Goal: Navigation & Orientation: Find specific page/section

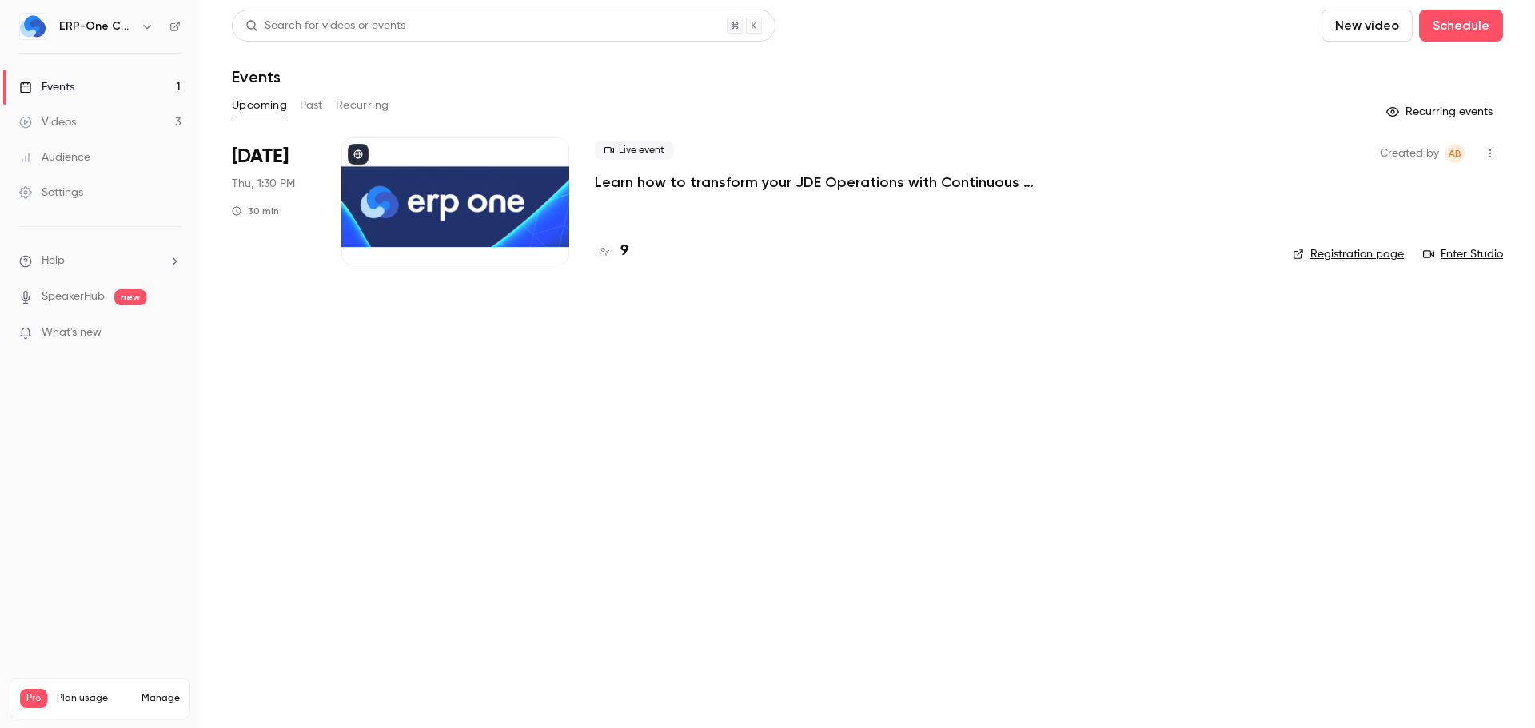
click at [623, 253] on h4 "9" at bounding box center [624, 252] width 8 height 22
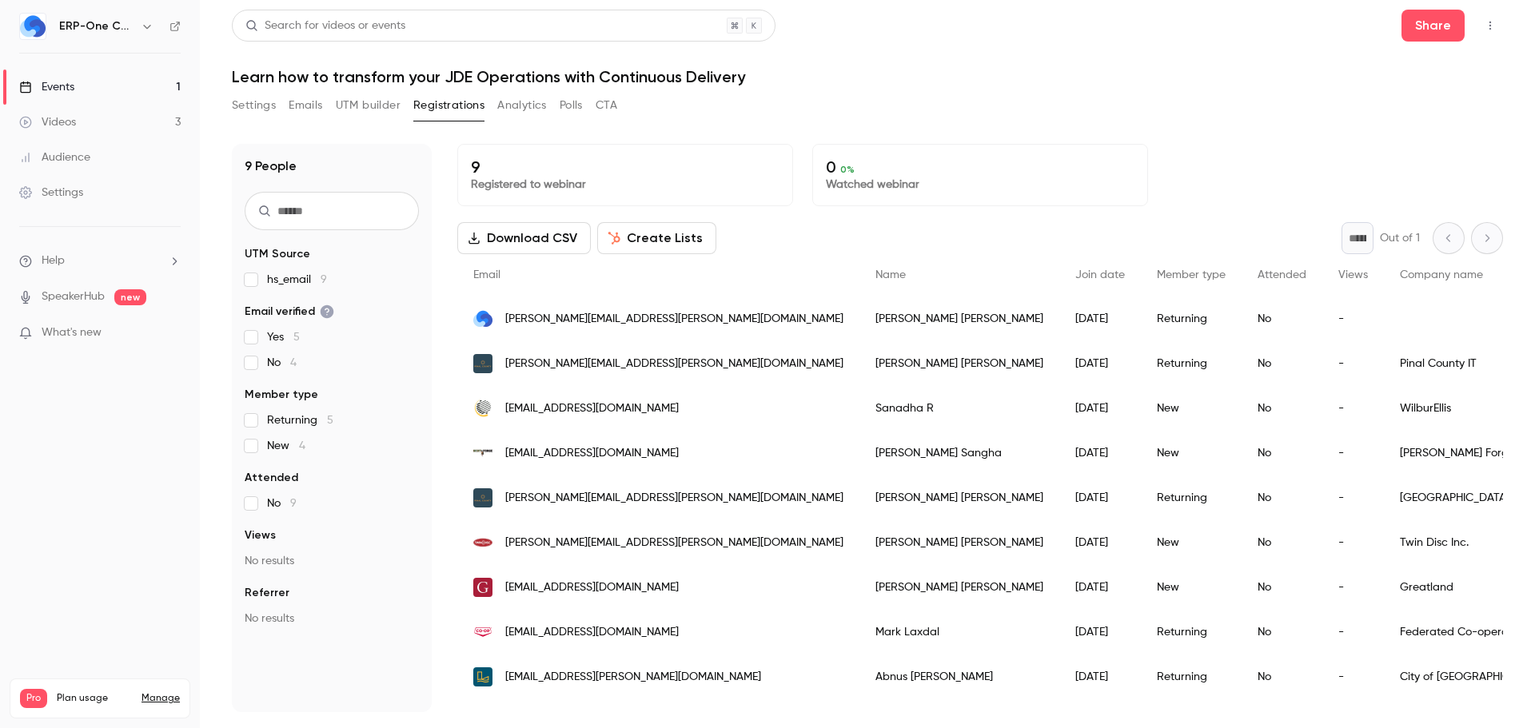
click at [69, 187] on div "Settings" at bounding box center [51, 193] width 64 height 16
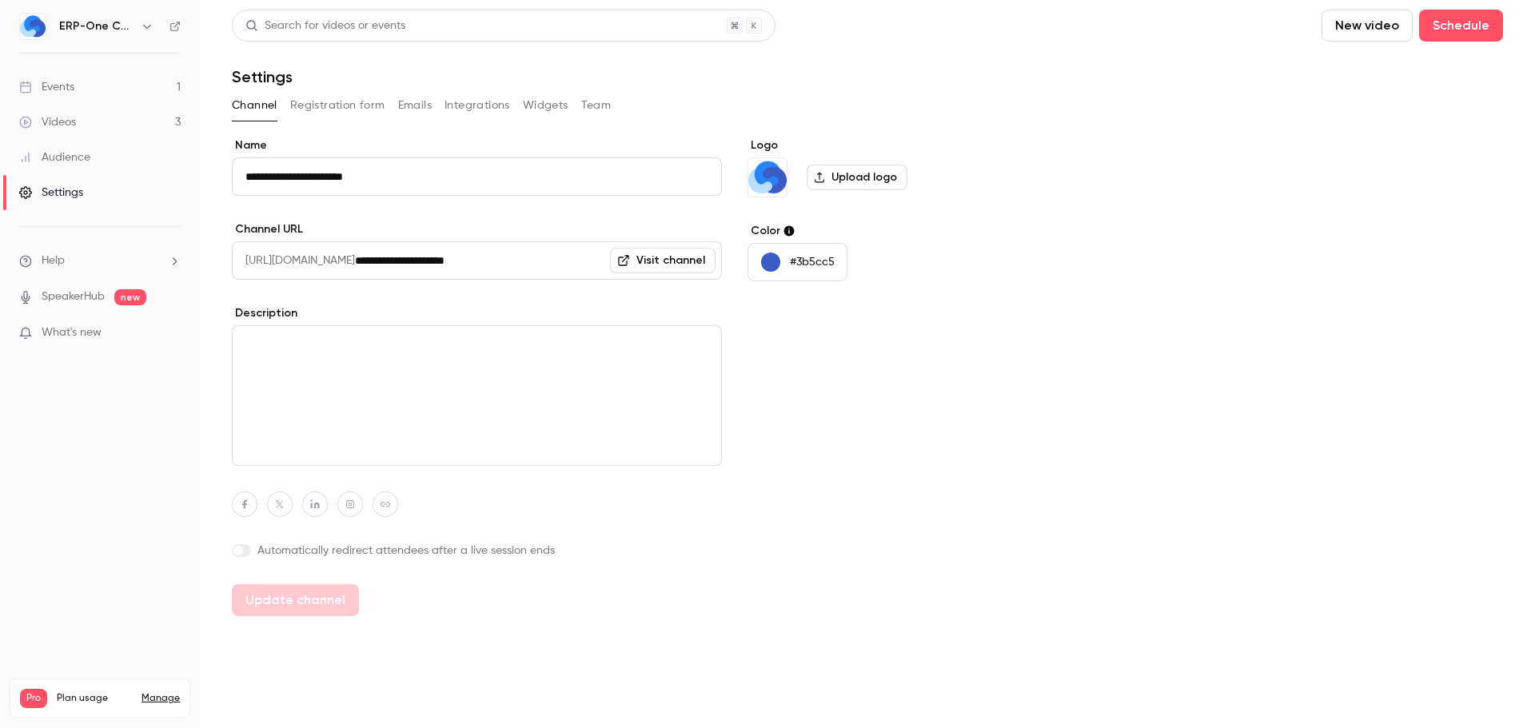
click at [418, 103] on button "Emails" at bounding box center [415, 106] width 34 height 26
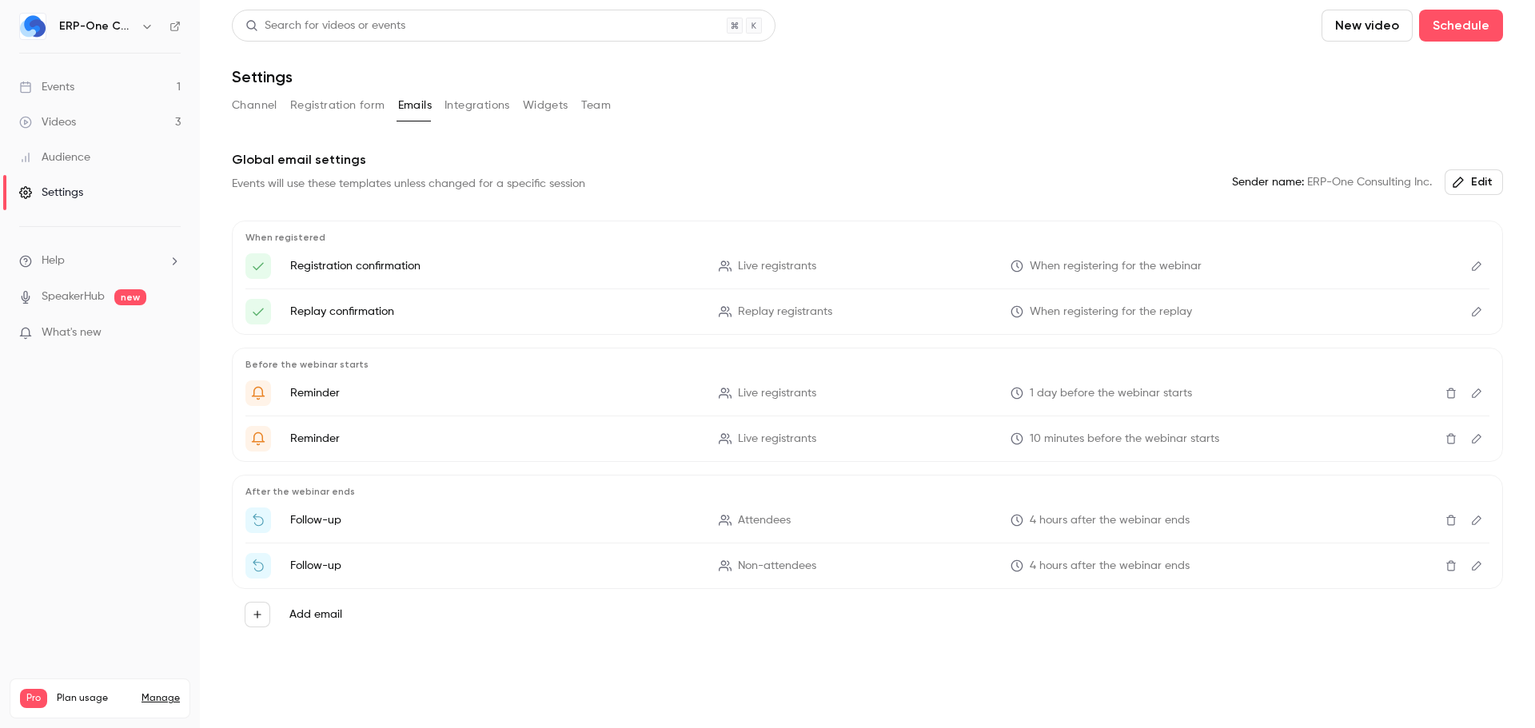
click at [42, 102] on link "Events 1" at bounding box center [100, 87] width 200 height 35
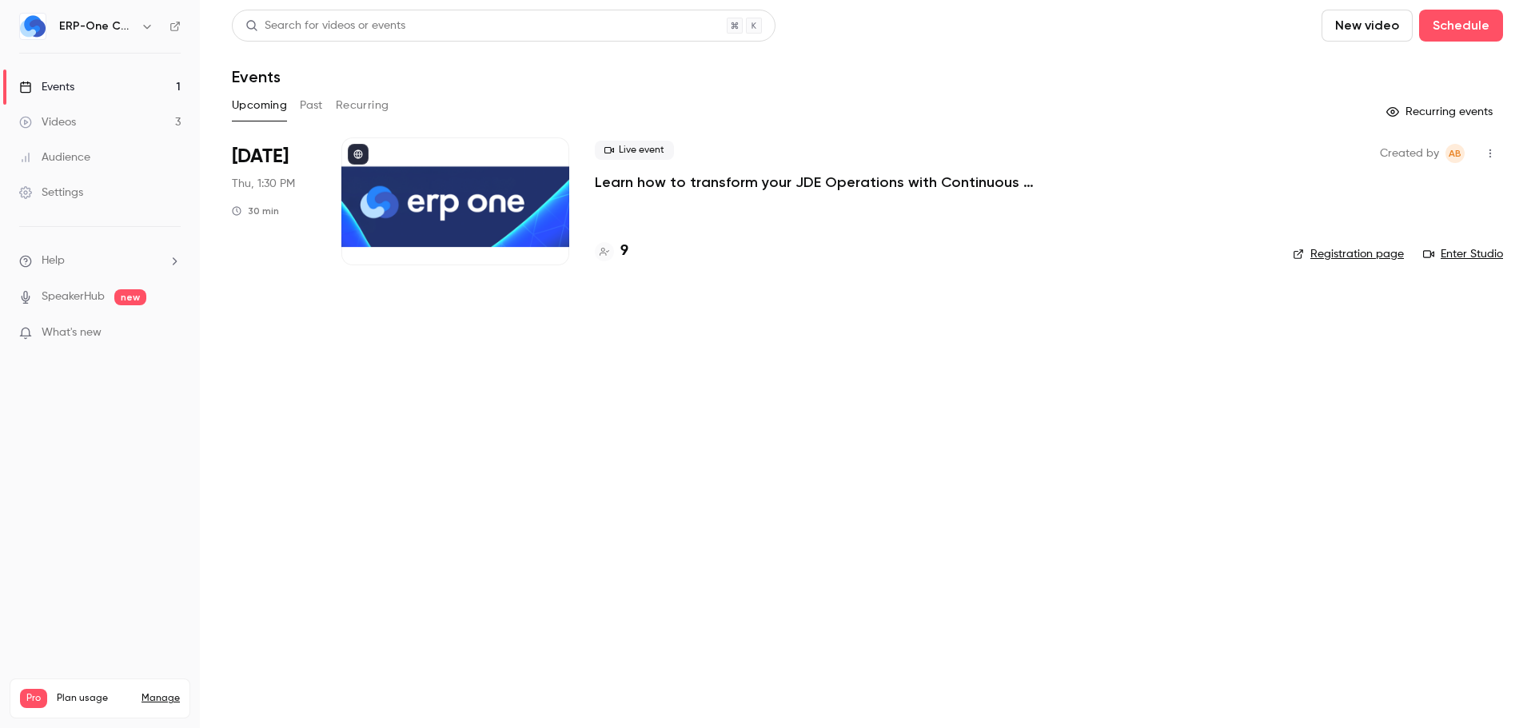
click at [50, 89] on div "Events" at bounding box center [46, 87] width 55 height 16
click at [612, 251] on div at bounding box center [604, 251] width 19 height 19
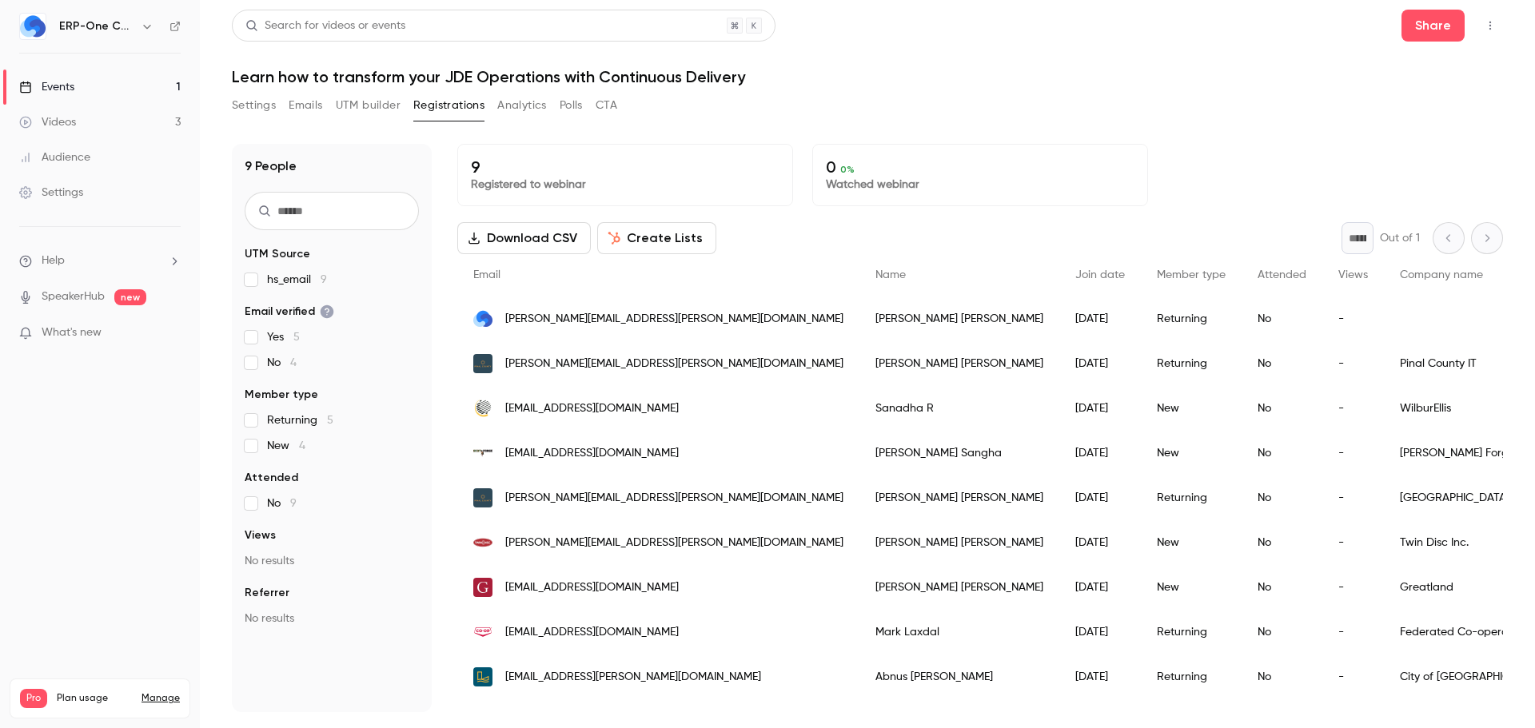
click at [73, 86] on div "Events" at bounding box center [46, 87] width 55 height 16
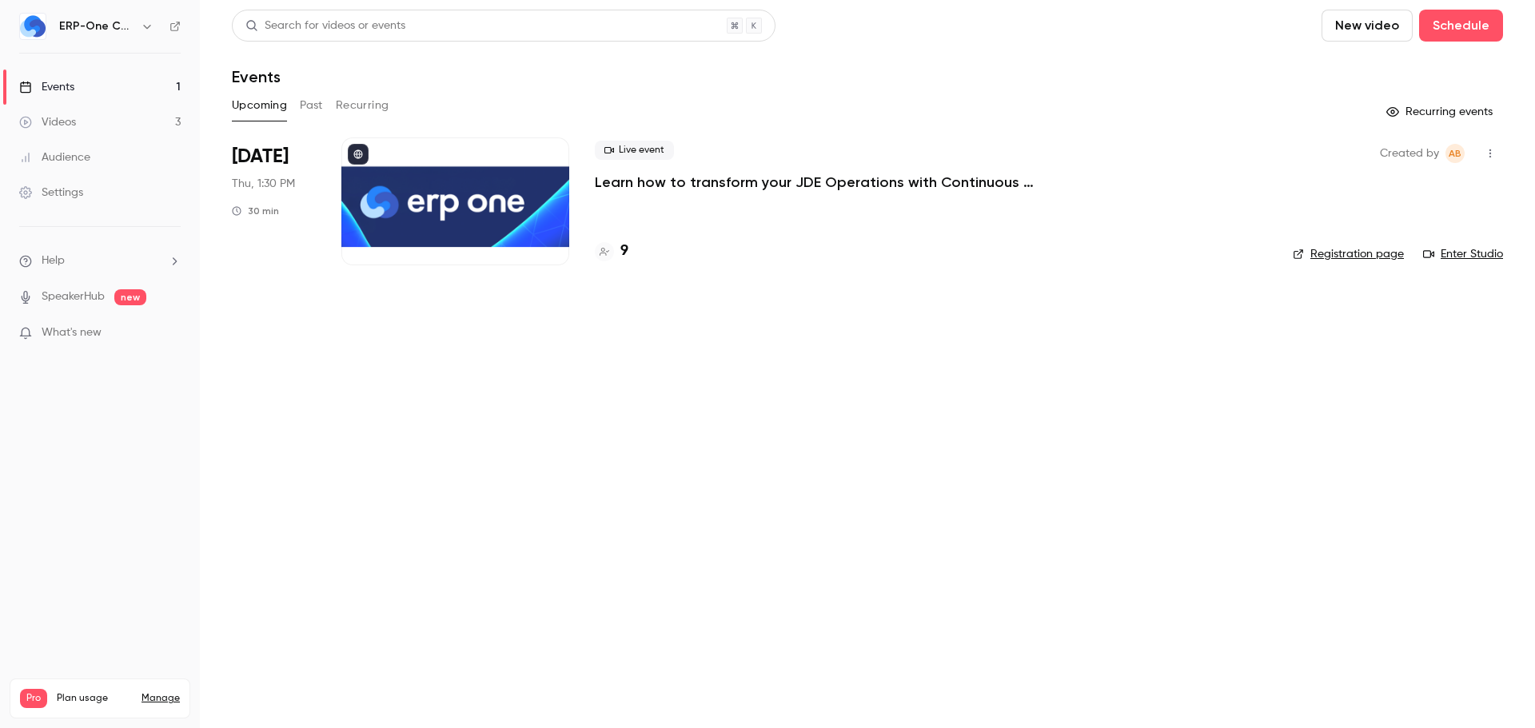
click at [315, 102] on button "Past" at bounding box center [311, 106] width 23 height 26
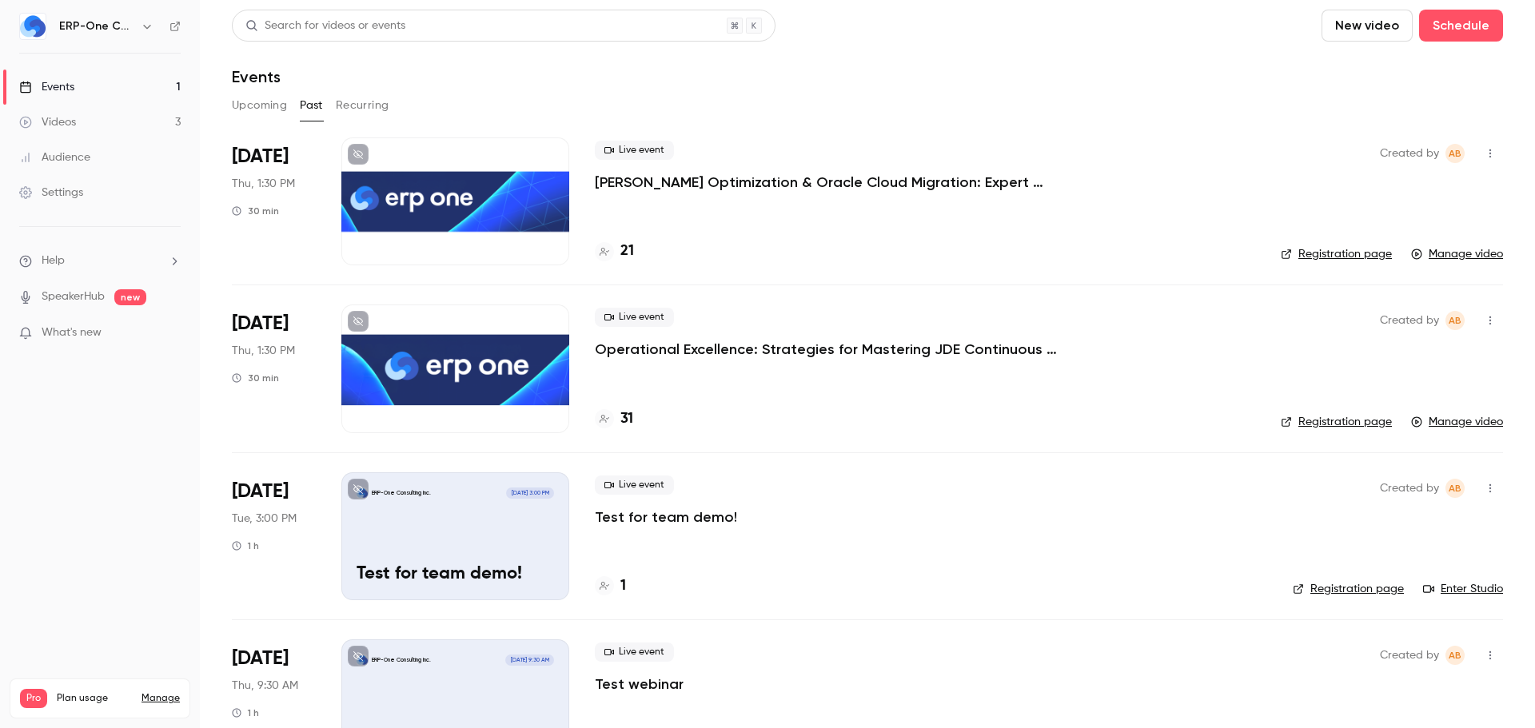
click at [354, 100] on button "Recurring" at bounding box center [363, 106] width 54 height 26
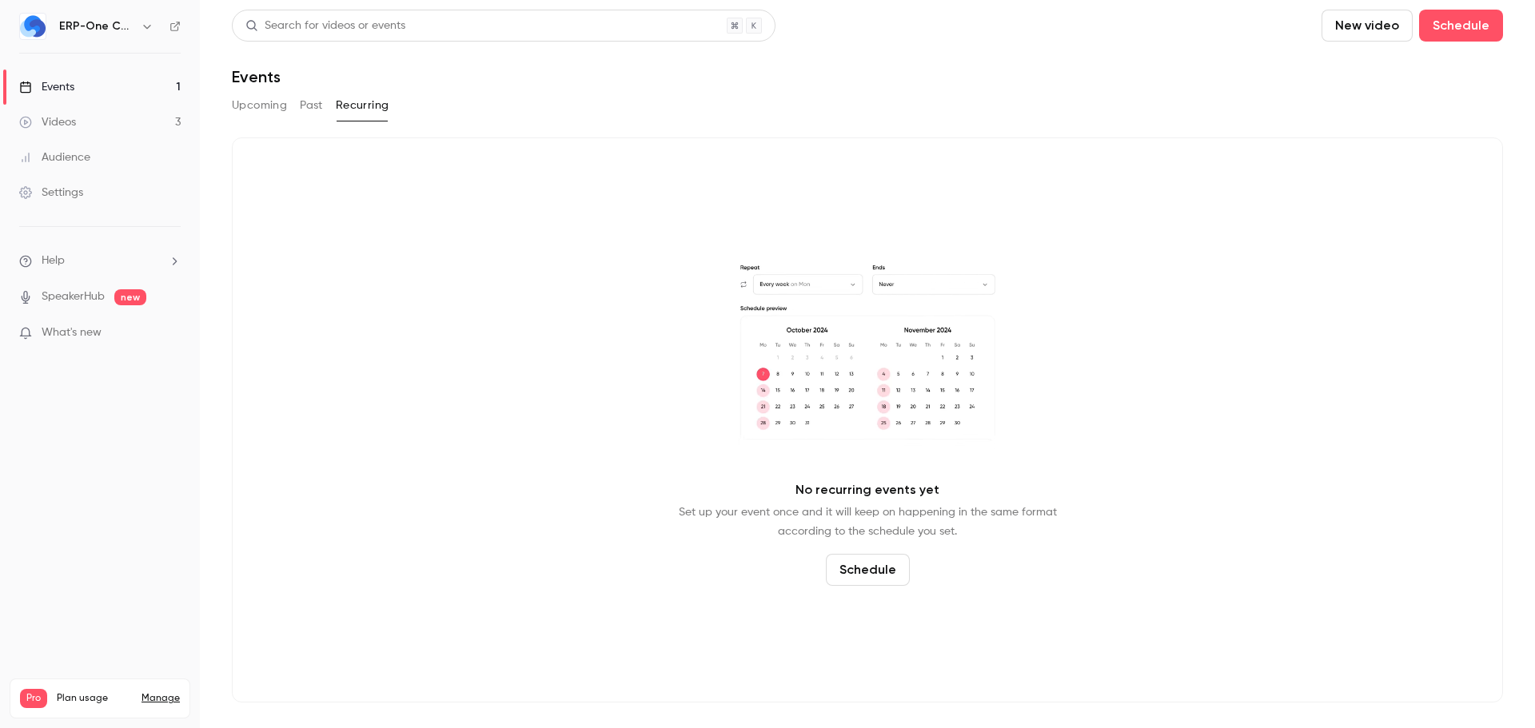
click at [258, 103] on button "Upcoming" at bounding box center [259, 106] width 55 height 26
